Goal: Task Accomplishment & Management: Complete application form

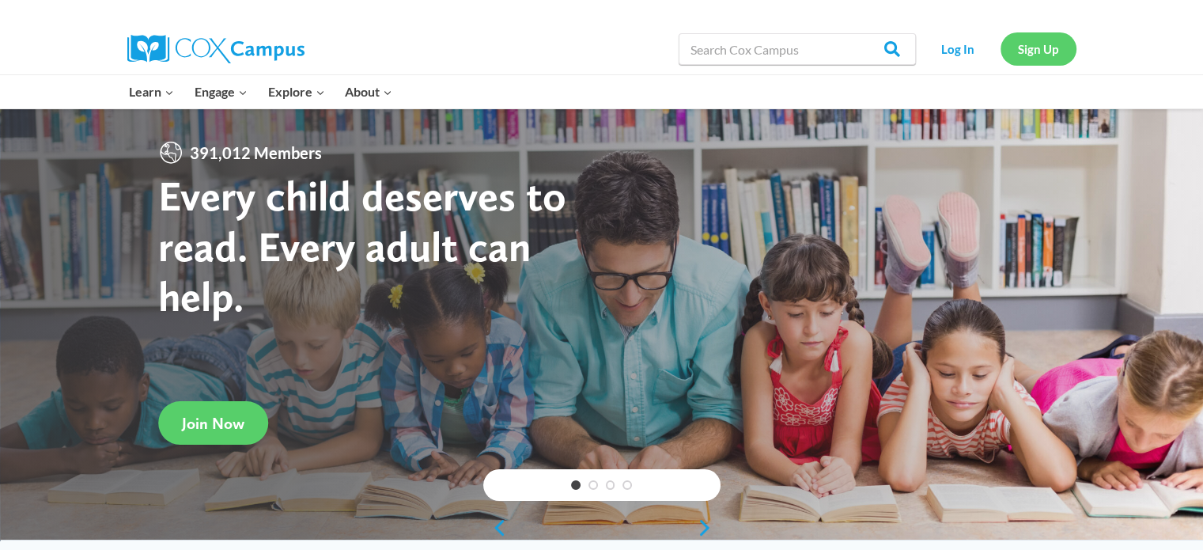
click at [1056, 47] on link "Sign Up" at bounding box center [1038, 48] width 76 height 32
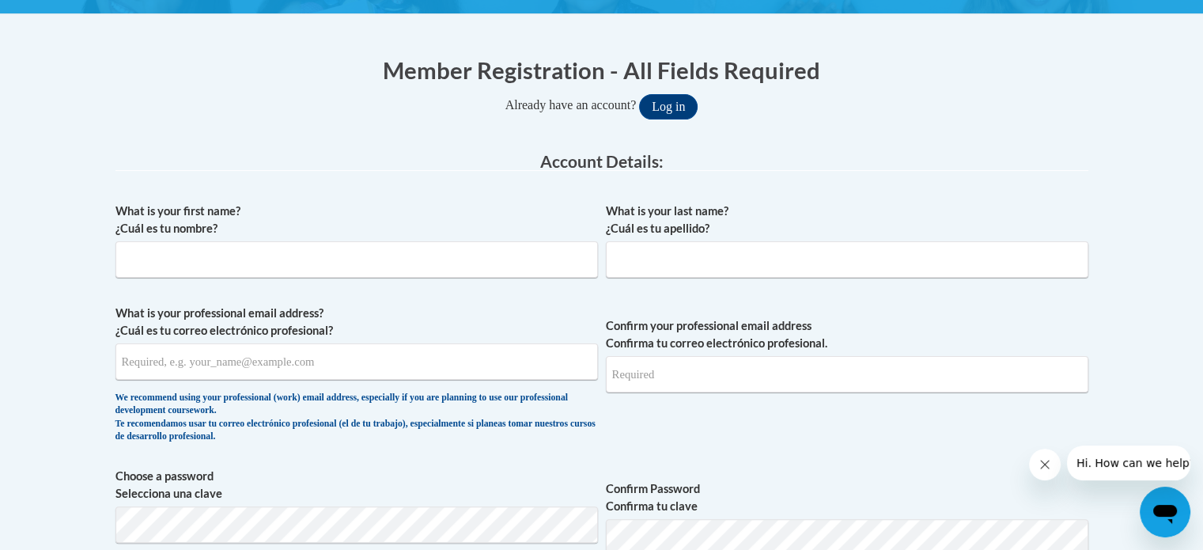
scroll to position [293, 0]
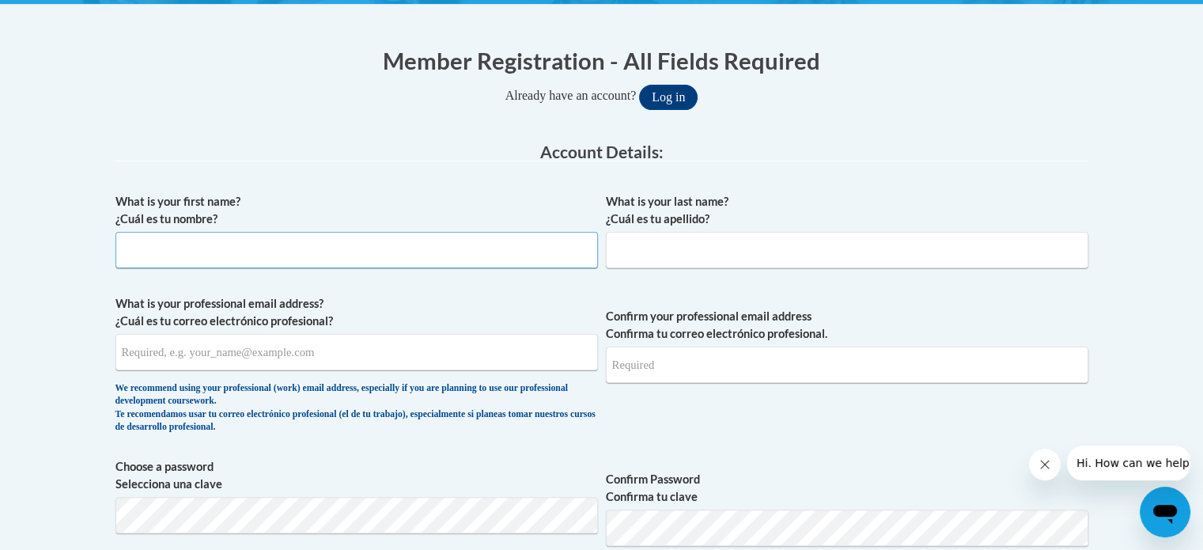
click at [304, 247] on input "What is your first name? ¿Cuál es tu nombre?" at bounding box center [356, 250] width 482 height 36
type input "m"
type input "Malone"
drag, startPoint x: 832, startPoint y: 262, endPoint x: 826, endPoint y: 246, distance: 16.8
click at [827, 247] on input "What is your last name? ¿Cuál es tu apellido?" at bounding box center [847, 250] width 482 height 36
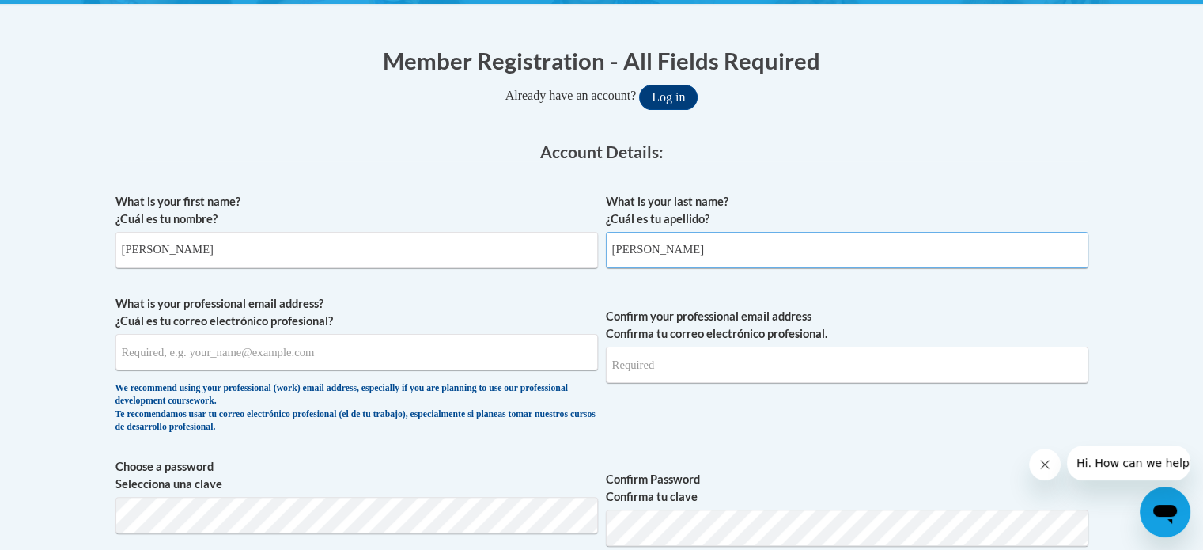
type input "VanGorder"
click at [238, 358] on input "What is your professional email address? ¿Cuál es tu correo electrónico profesi…" at bounding box center [356, 352] width 482 height 36
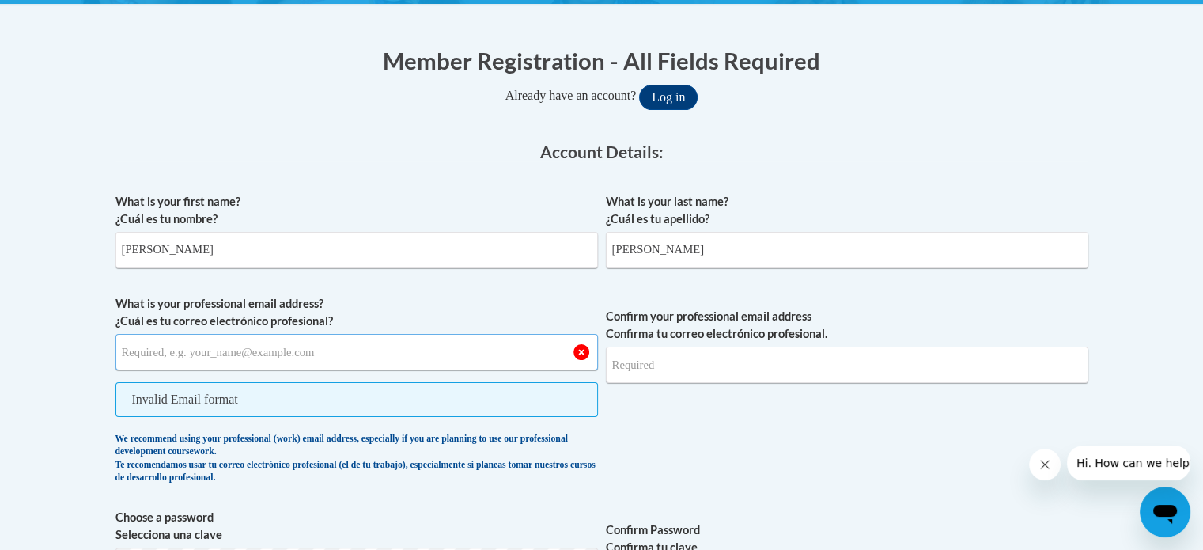
click at [303, 346] on input "What is your professional email address? ¿Cuál es tu correo electrónico profesi…" at bounding box center [356, 352] width 482 height 36
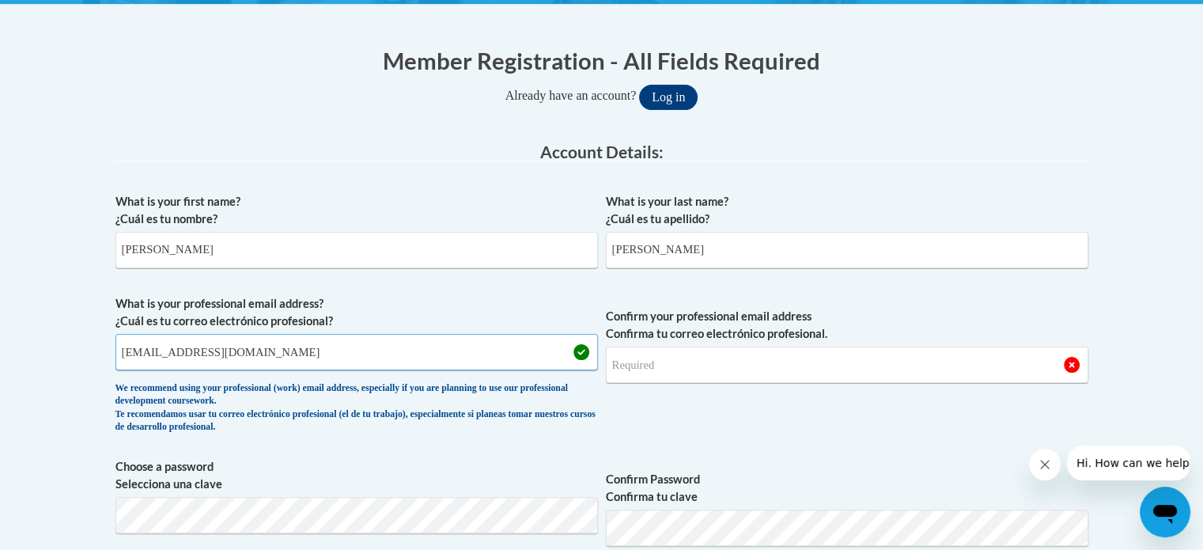
type input "mvangor1@my.westga.edu"
drag, startPoint x: 696, startPoint y: 431, endPoint x: 692, endPoint y: 420, distance: 11.8
click at [695, 426] on span "Confirm your professional email address Confirma tu correo electrónico profesio…" at bounding box center [847, 368] width 482 height 146
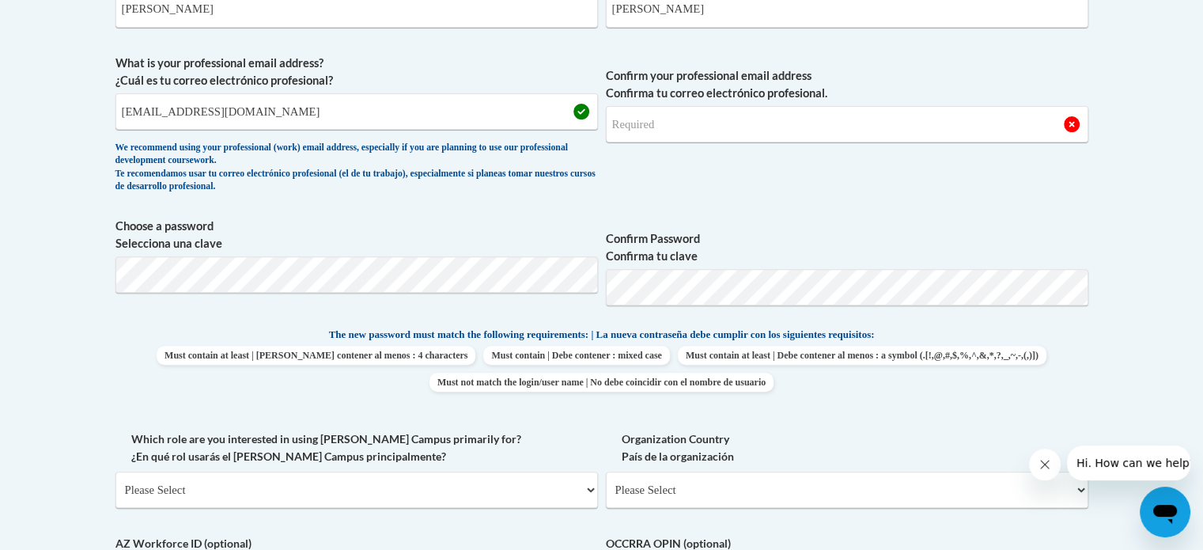
scroll to position [515, 0]
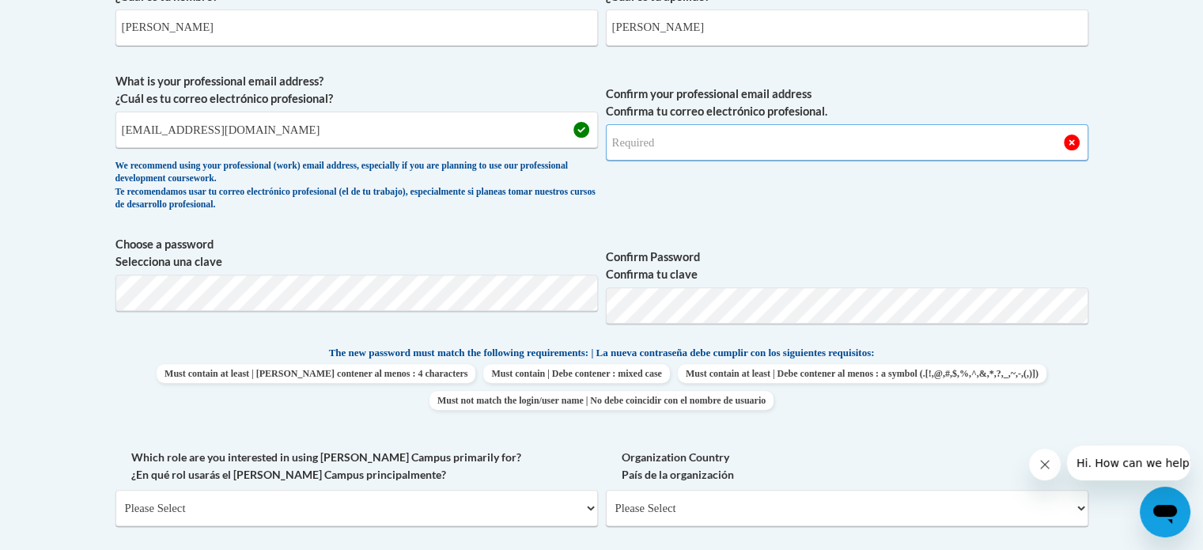
click at [716, 142] on input "Confirm your professional email address Confirma tu correo electrónico profesio…" at bounding box center [847, 142] width 482 height 36
type input "mvangor1@my.westga.edu"
drag, startPoint x: 665, startPoint y: 211, endPoint x: 655, endPoint y: 208, distance: 10.8
click at [658, 208] on span "Confirm your professional email address Confirma tu correo electrónico profesio…" at bounding box center [847, 146] width 482 height 146
click at [294, 514] on select "Please Select College/University | Colegio/Universidad Community/Nonprofit Part…" at bounding box center [356, 507] width 482 height 36
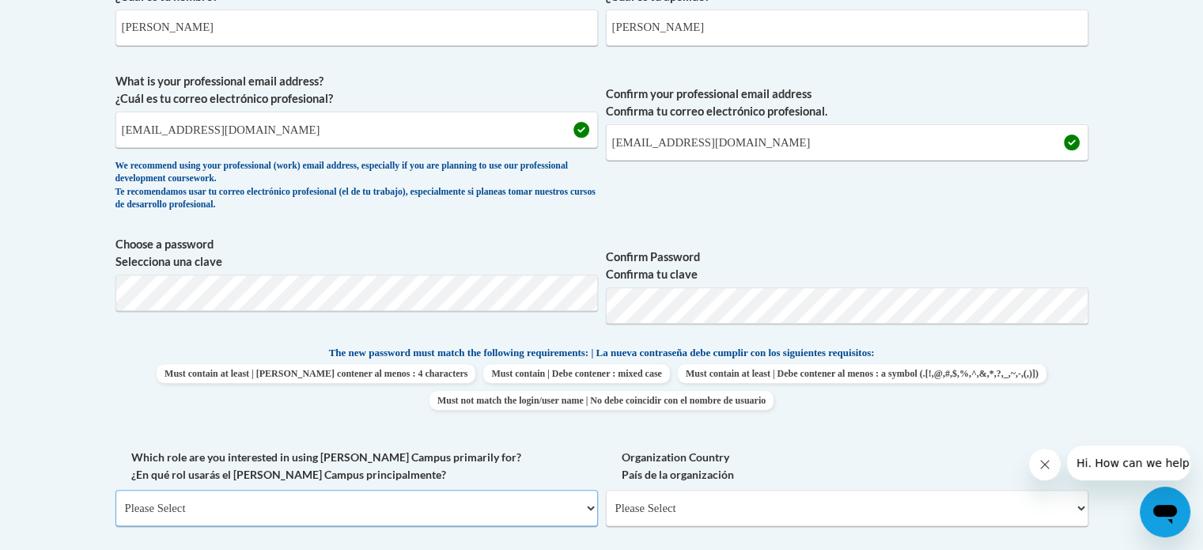
select select "5a18ea06-2b54-4451-96f2-d152daf9eac5"
click at [115, 489] on select "Please Select College/University | Colegio/Universidad Community/Nonprofit Part…" at bounding box center [356, 507] width 482 height 36
click at [659, 505] on select "Please Select College/University Staff | Empleado universitario College/Univers…" at bounding box center [847, 507] width 482 height 36
select select "99b32b07-cffc-426c-8bf6-0cd77760d84b"
click at [606, 489] on select "Please Select College/University Staff | Empleado universitario College/Univers…" at bounding box center [847, 507] width 482 height 36
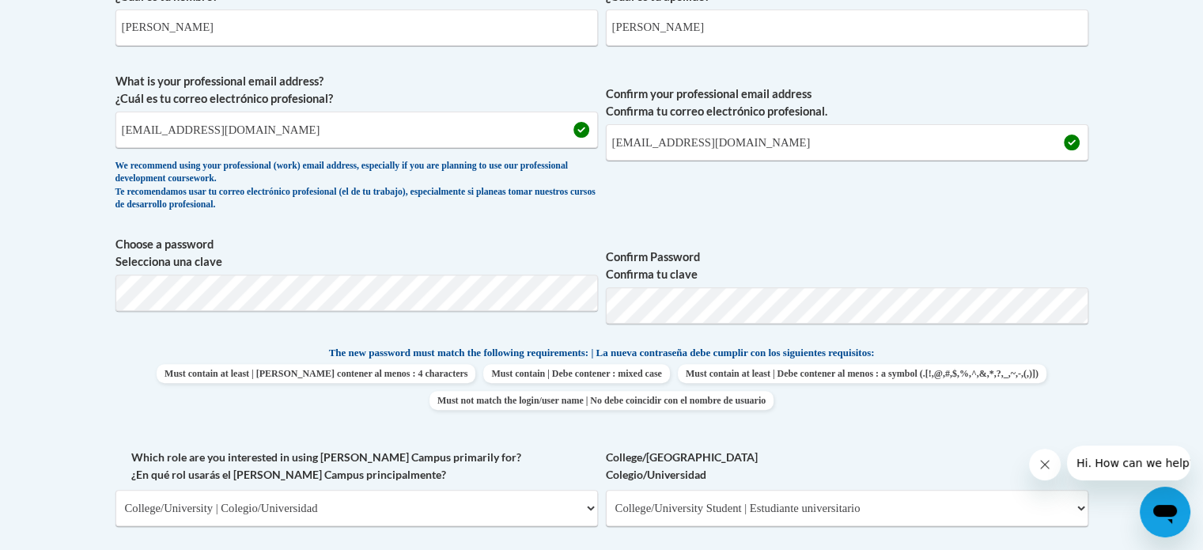
drag, startPoint x: 569, startPoint y: 461, endPoint x: 576, endPoint y: 452, distance: 11.9
click at [569, 459] on label "Which role are you interested in using Cox Campus primarily for? ¿En qué rol us…" at bounding box center [356, 465] width 482 height 35
click at [569, 489] on select "Please Select College/University | Colegio/Universidad Community/Nonprofit Part…" at bounding box center [356, 507] width 482 height 36
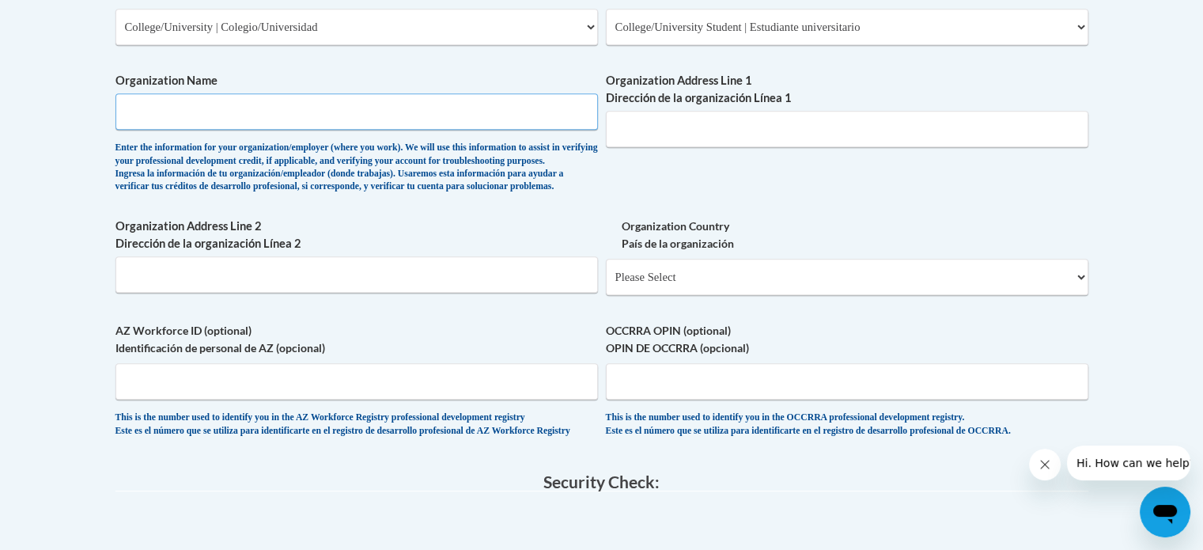
click at [217, 114] on input "Organization Name" at bounding box center [356, 111] width 482 height 36
type input "University of West Georgia"
click at [627, 123] on input "Organization Address Line 1 Dirección de la organización Línea 1" at bounding box center [847, 129] width 482 height 36
paste input "1601 Maple St, Carrollton, GA 30118"
type input "1601 Maple St, Carrollton, GA 30118"
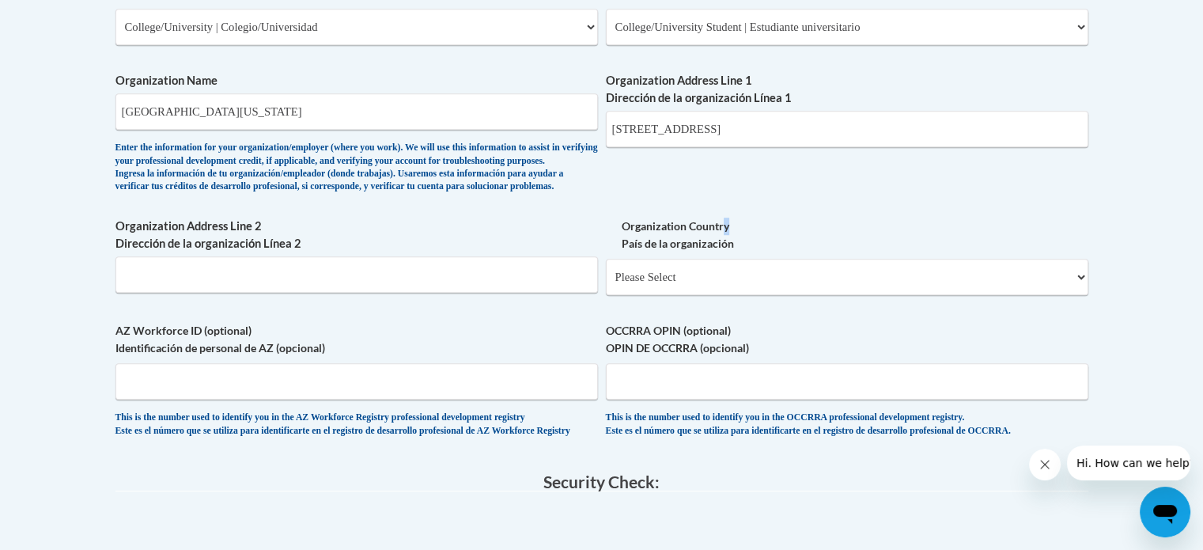
click at [493, 252] on label "Organization Address Line 2 Dirección de la organización Línea 2" at bounding box center [356, 234] width 482 height 35
click at [493, 266] on input "Organization Address Line 2 Dirección de la organización Línea 2" at bounding box center [356, 274] width 482 height 36
click at [656, 295] on select "Please Select United States | Estados Unidos Outside of the United States | Fue…" at bounding box center [847, 277] width 482 height 36
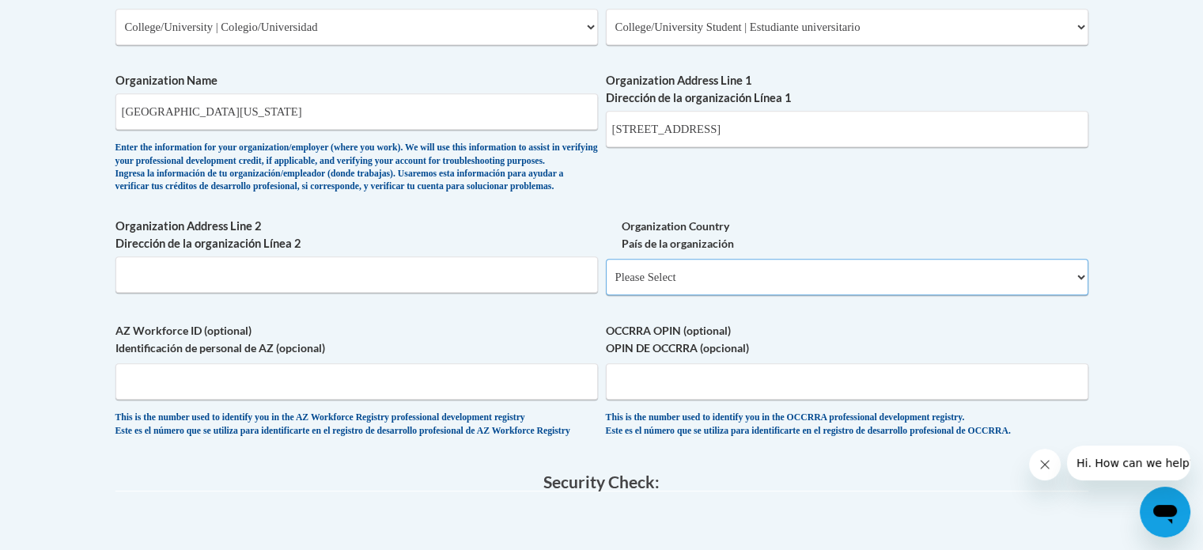
select select "ad49bcad-a171-4b2e-b99c-48b446064914"
click at [606, 284] on select "Please Select United States | Estados Unidos Outside of the United States | Fue…" at bounding box center [847, 277] width 482 height 36
select select
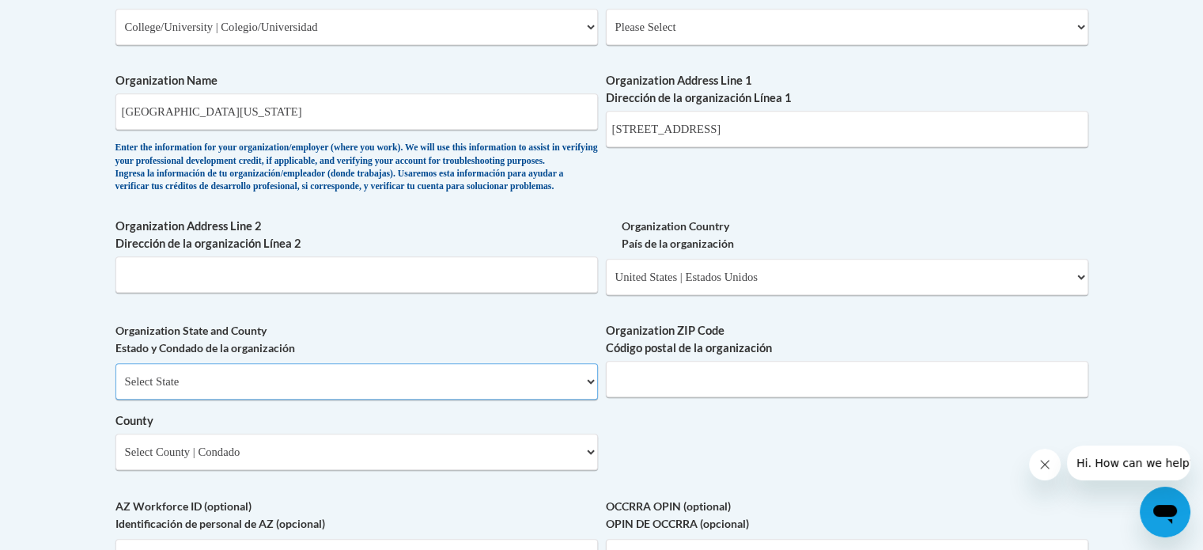
click at [360, 399] on select "Select State Alabama Alaska Arizona Arkansas California Colorado Connecticut De…" at bounding box center [356, 381] width 482 height 36
select select "Georgia"
click at [115, 389] on select "Select State Alabama Alaska Arizona Arkansas California Colorado Connecticut De…" at bounding box center [356, 381] width 482 height 36
click at [705, 397] on input "Organization ZIP Code Código postal de la organización" at bounding box center [847, 379] width 482 height 36
type input "30118"
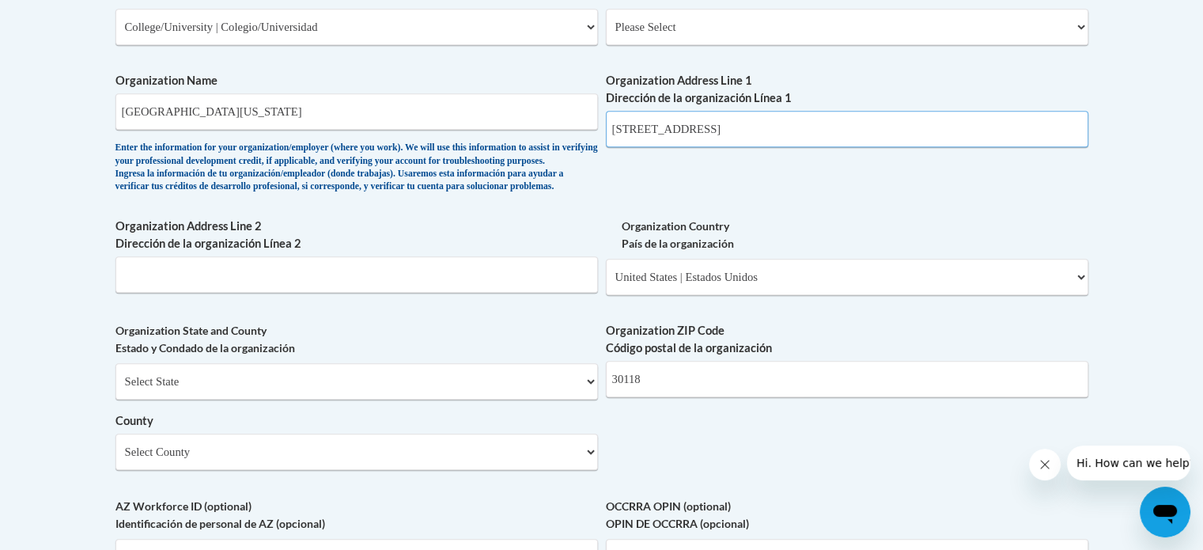
drag, startPoint x: 813, startPoint y: 130, endPoint x: 769, endPoint y: 131, distance: 44.3
click at [769, 131] on input "1601 Maple St, Carrollton, GA 30118" at bounding box center [847, 129] width 482 height 36
type input "1601 Maple St, Carrollton, GA"
click at [724, 216] on div "What is your first name? ¿Cuál es tu nombre? Malone What is your last name? ¿Cu…" at bounding box center [601, 55] width 973 height 1147
click at [464, 470] on select "Select County Appling Atkinson Bacon Baker Baldwin Banks Barrow Bartow Ben Hill…" at bounding box center [356, 451] width 482 height 36
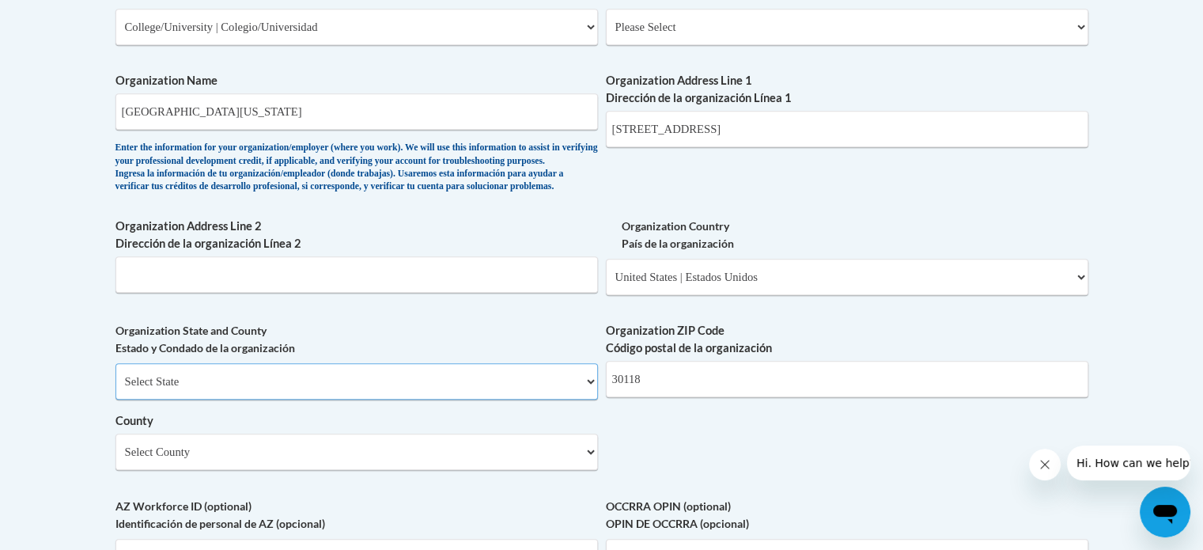
click at [248, 399] on select "Select State Alabama Alaska Arizona Arkansas California Colorado Connecticut De…" at bounding box center [356, 381] width 482 height 36
click at [251, 469] on select "Select County Appling Atkinson Bacon Baker Baldwin Banks Barrow Bartow Ben Hill…" at bounding box center [356, 451] width 482 height 36
select select "Carroll"
click at [115, 459] on select "Select County Appling Atkinson Bacon Baker Baldwin Banks Barrow Bartow Ben Hill…" at bounding box center [356, 451] width 482 height 36
click at [36, 404] on body "This site uses cookies to help improve your learning experience. By continuing …" at bounding box center [601, 182] width 1203 height 2356
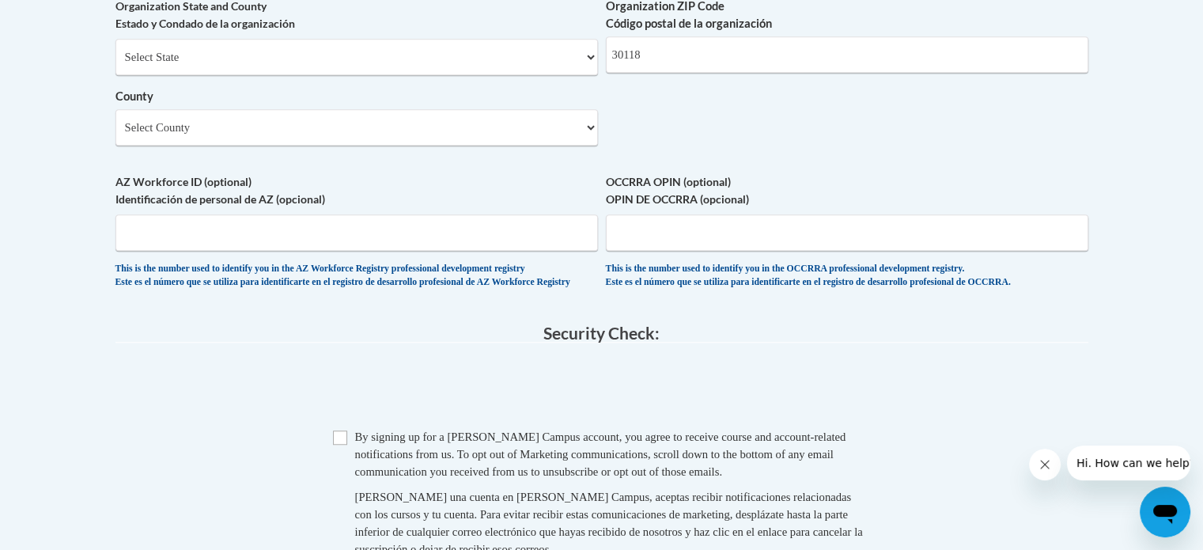
scroll to position [1322, 0]
drag, startPoint x: 286, startPoint y: 407, endPoint x: 418, endPoint y: 396, distance: 132.5
click at [286, 406] on span at bounding box center [601, 387] width 973 height 62
drag, startPoint x: 338, startPoint y: 474, endPoint x: 361, endPoint y: 466, distance: 23.8
click at [339, 442] on input "Checkbox" at bounding box center [340, 435] width 14 height 14
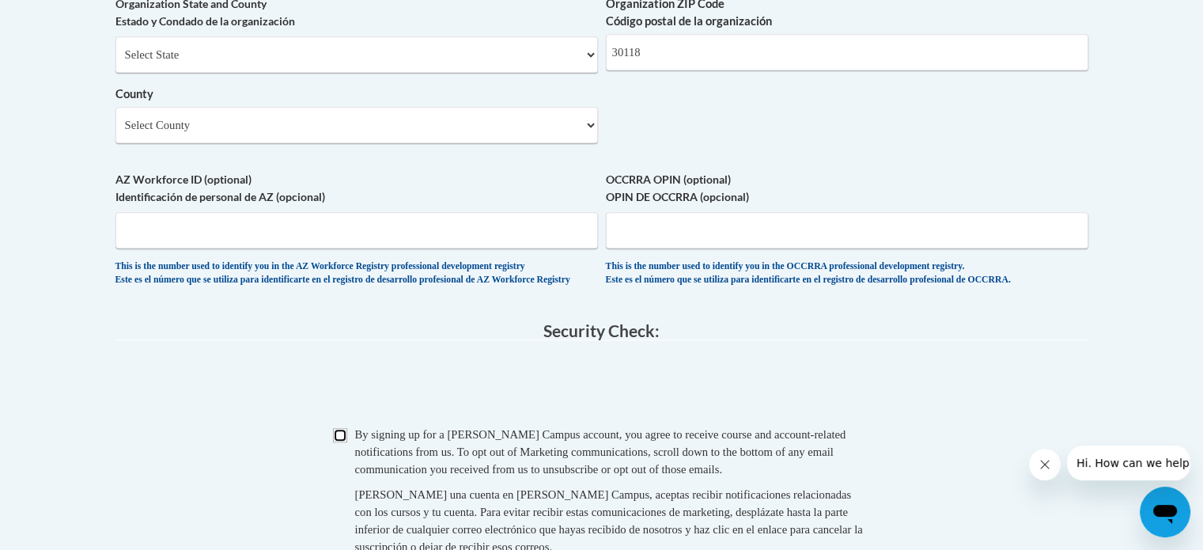
checkbox input "true"
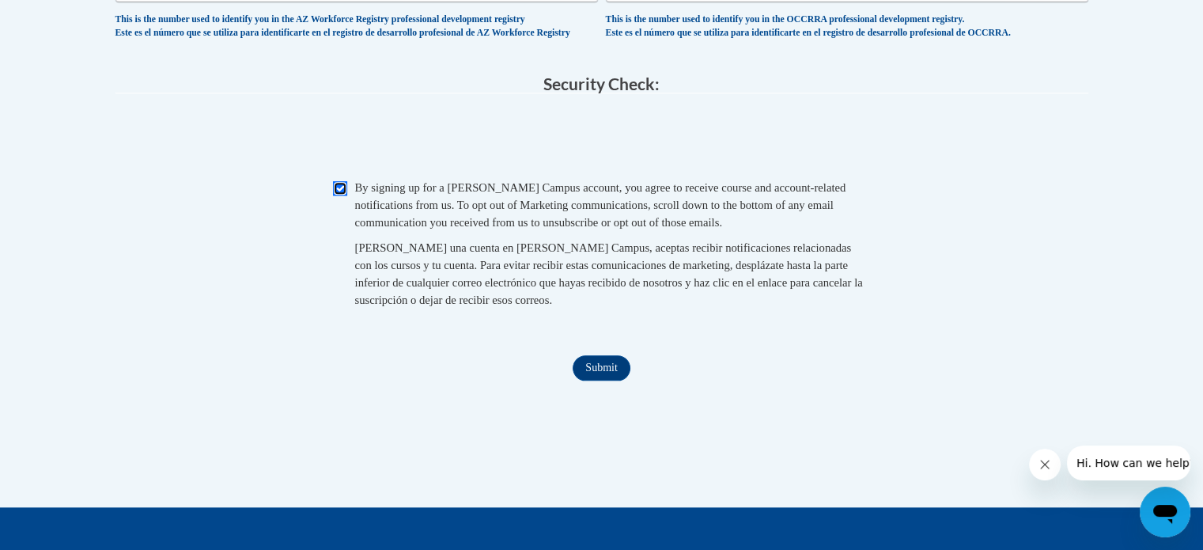
scroll to position [1581, 0]
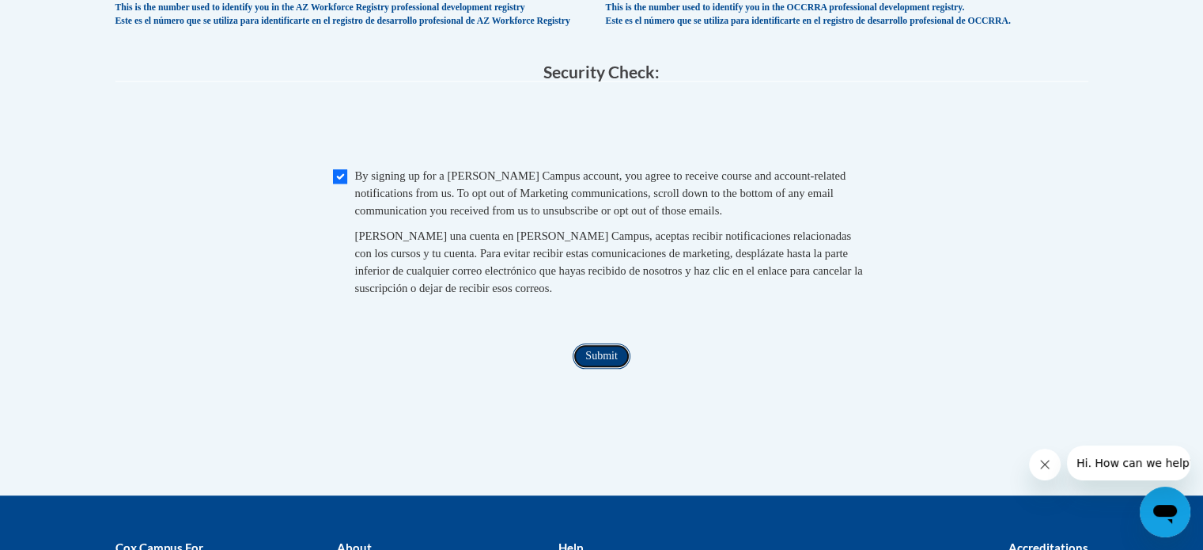
click at [591, 368] on input "Submit" at bounding box center [600, 355] width 57 height 25
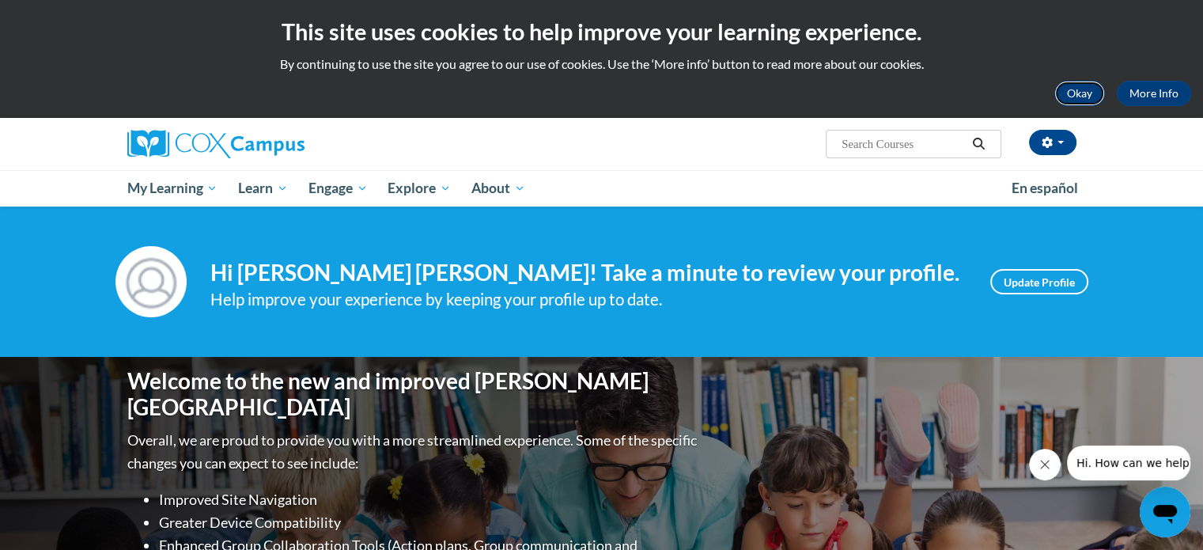
click at [1071, 87] on button "Okay" at bounding box center [1079, 93] width 51 height 25
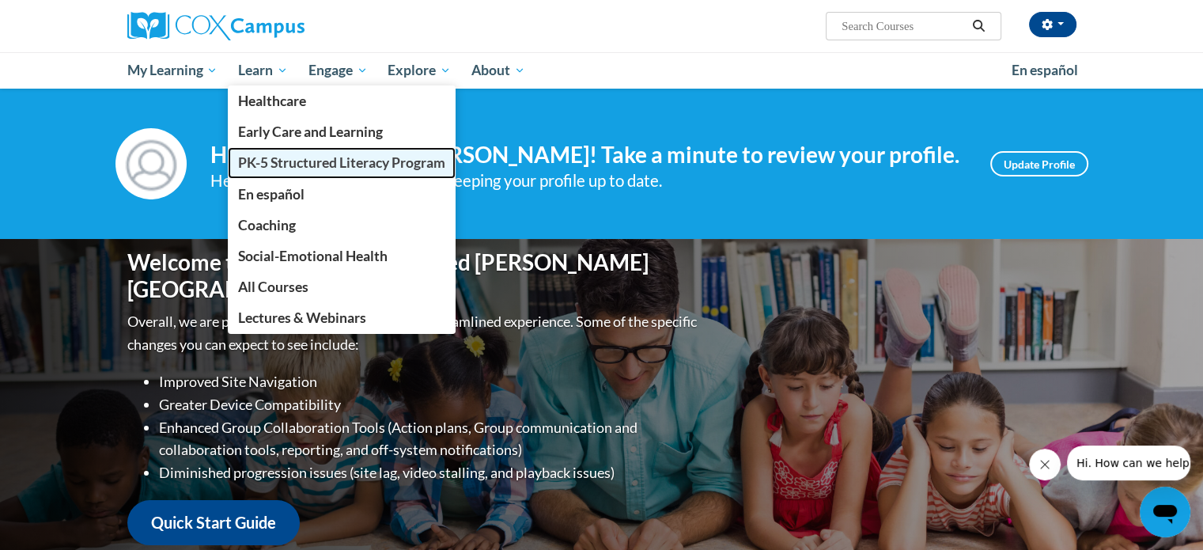
click at [270, 171] on span "PK-5 Structured Literacy Program" at bounding box center [341, 162] width 207 height 17
